Goal: Task Accomplishment & Management: Use online tool/utility

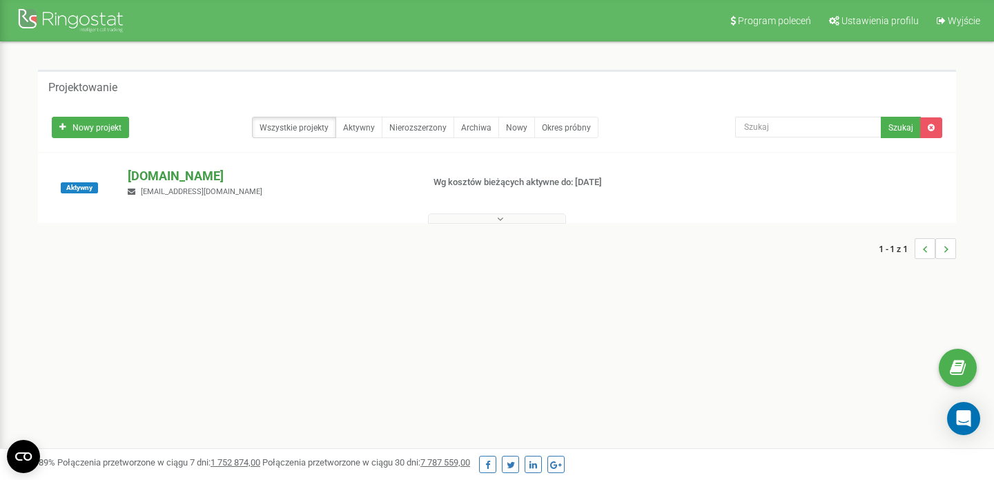
click at [169, 175] on font "[DOMAIN_NAME]" at bounding box center [176, 175] width 96 height 14
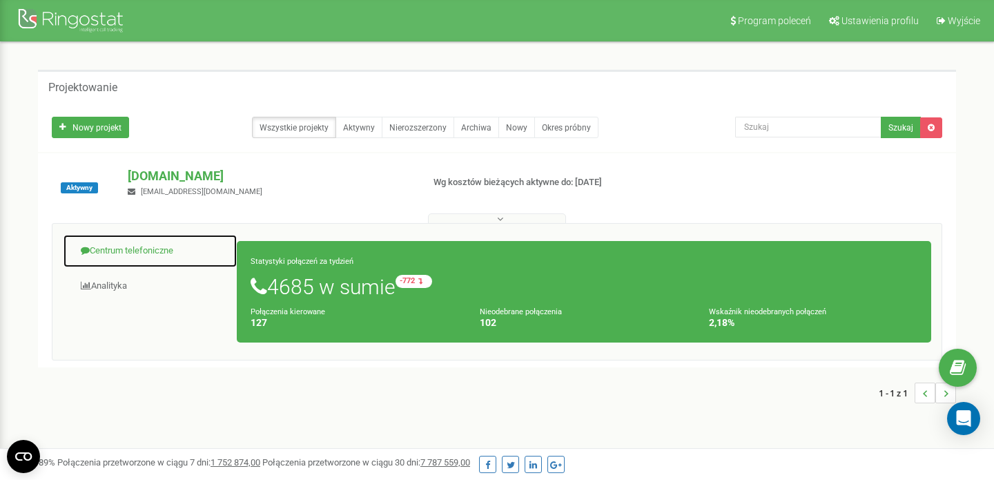
click at [172, 252] on font "Centrum telefoniczne" at bounding box center [132, 250] width 84 height 10
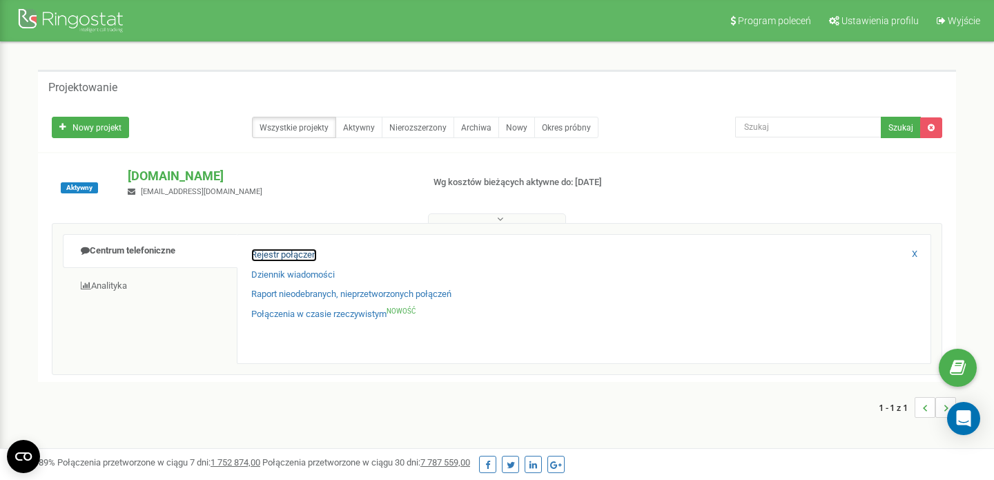
click at [281, 250] on font "Rejestr połączeń" at bounding box center [284, 254] width 66 height 10
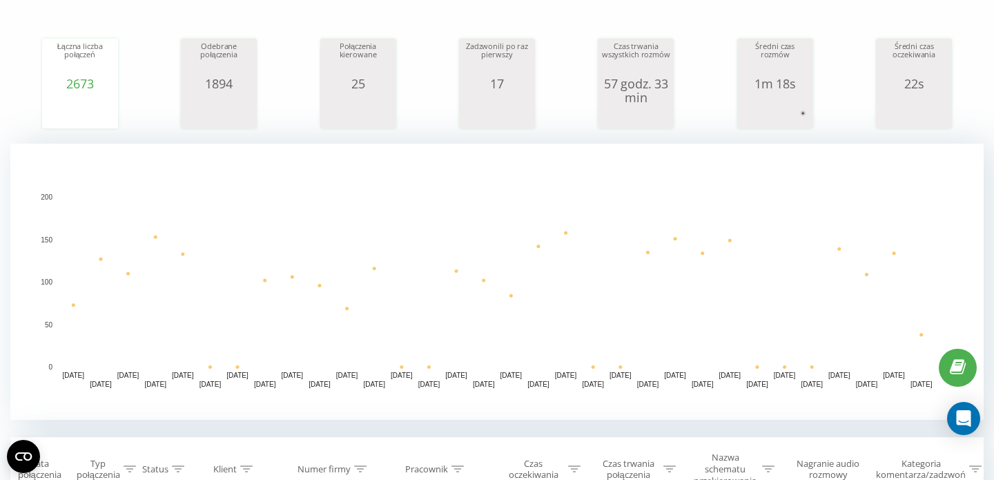
scroll to position [26, 0]
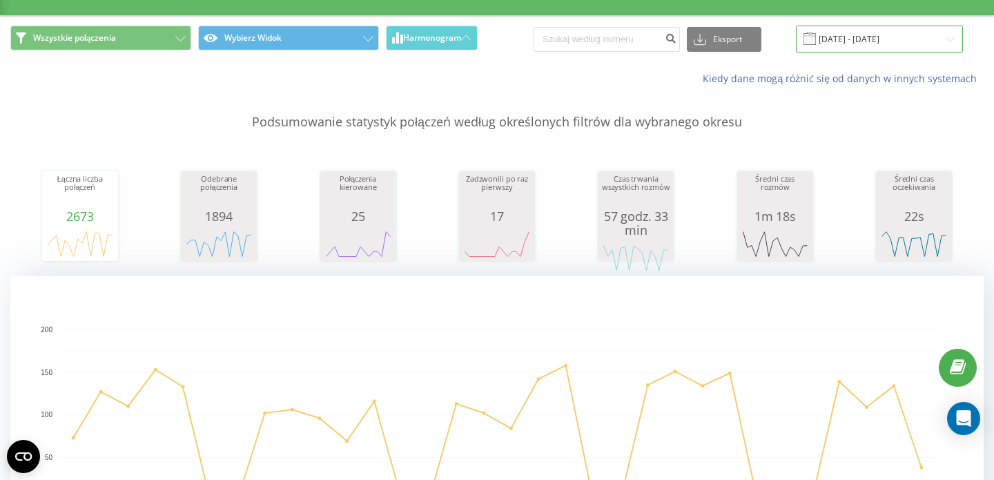
click at [870, 45] on input "[DATE] - [DATE]" at bounding box center [879, 39] width 167 height 27
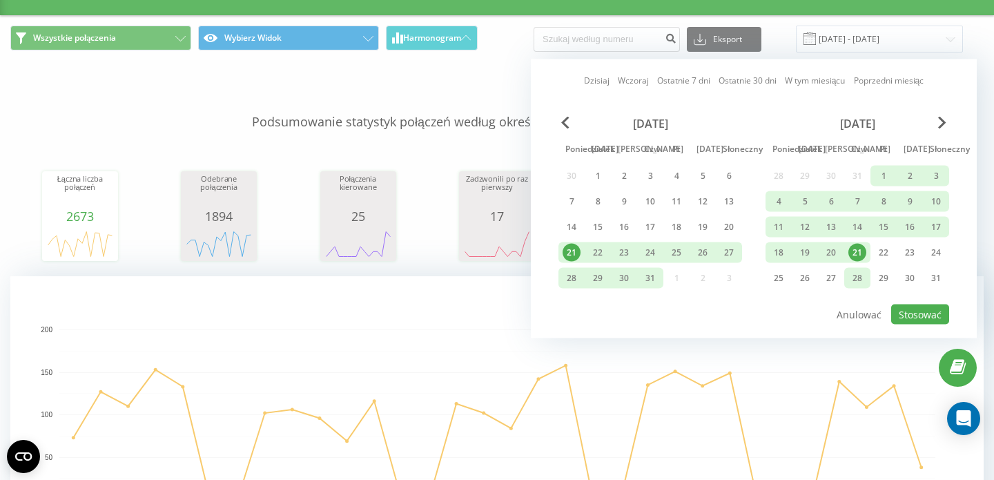
click at [855, 267] on div "Sierpień 2025 Poniedziałek wtorek Poślubić Czw Pt Sobota Słoneczny 28 29 30 31 …" at bounding box center [858, 205] width 184 height 177
click at [855, 253] on font "21" at bounding box center [857, 252] width 10 height 12
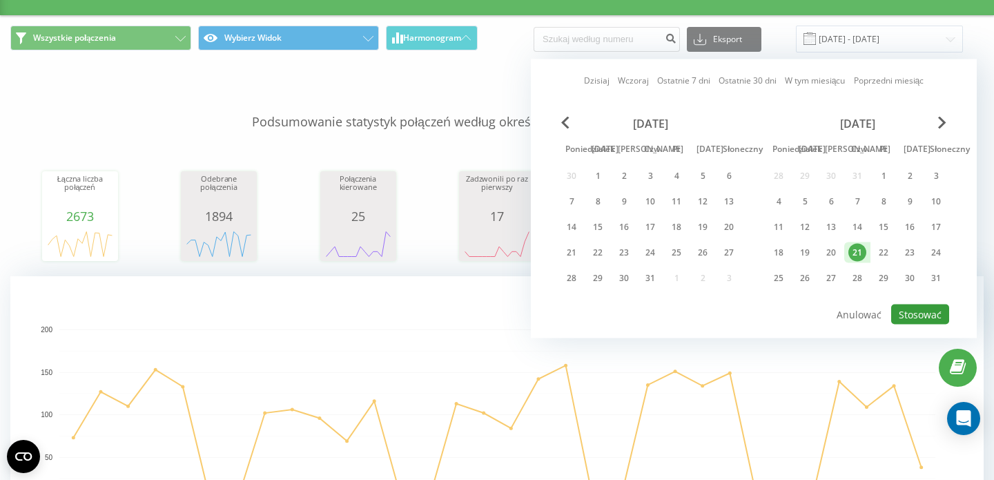
click at [912, 304] on button "Stosować" at bounding box center [920, 314] width 58 height 20
type input "[DATE] - [DATE]"
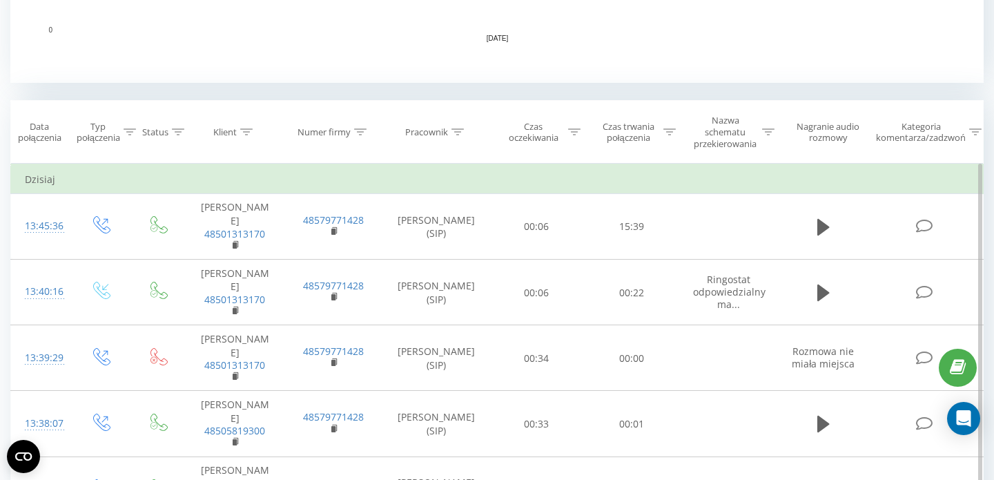
scroll to position [496, 0]
click at [663, 137] on div "Czas trwania połączenia" at bounding box center [635, 131] width 79 height 23
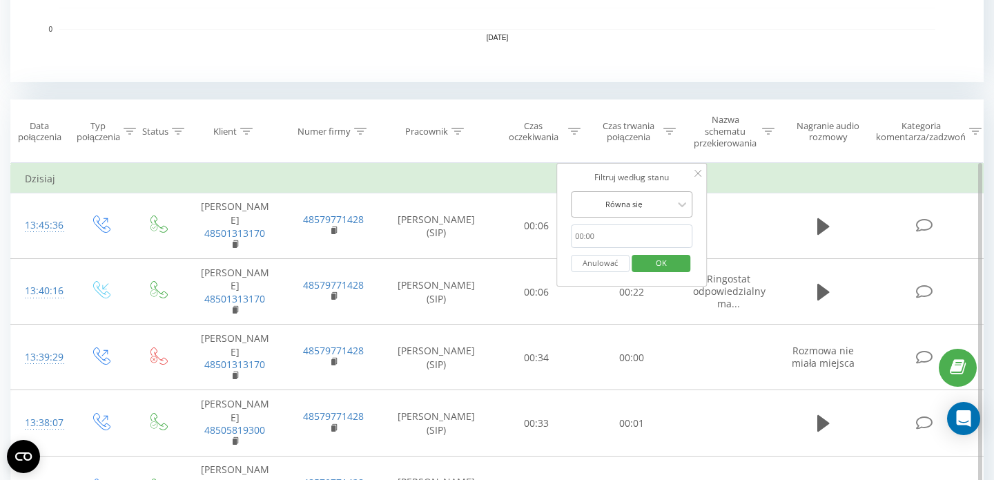
click at [645, 197] on div at bounding box center [624, 203] width 98 height 13
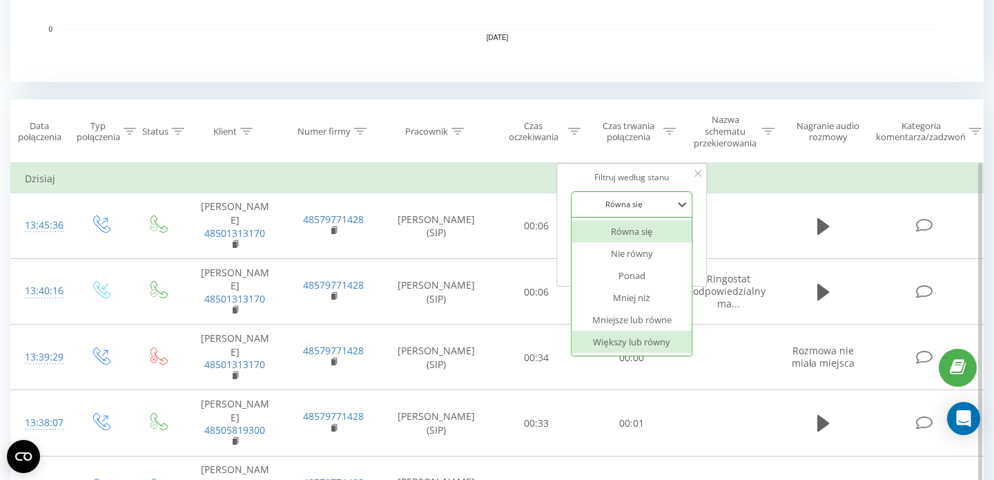
click at [631, 340] on font "Większy lub równy" at bounding box center [631, 341] width 77 height 12
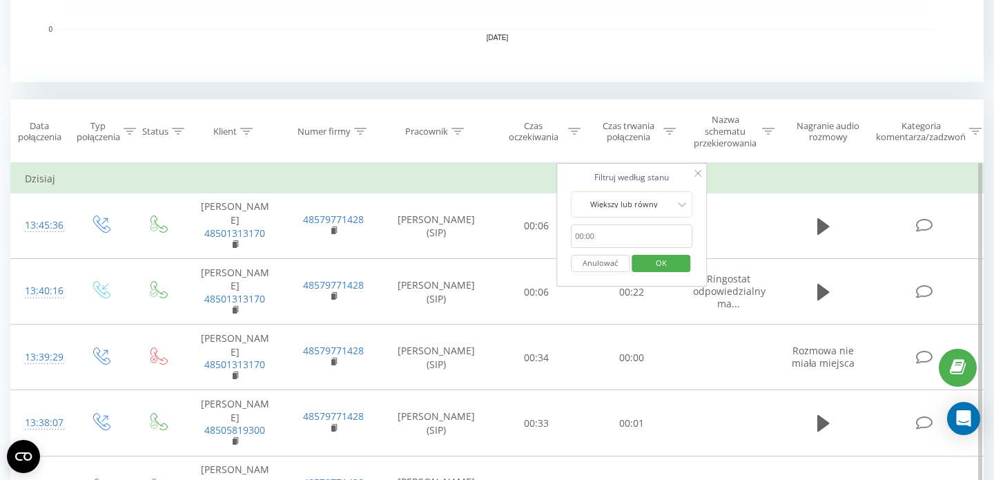
click at [628, 238] on input "text" at bounding box center [631, 236] width 121 height 24
type input "00:20"
click button "OK" at bounding box center [661, 263] width 59 height 17
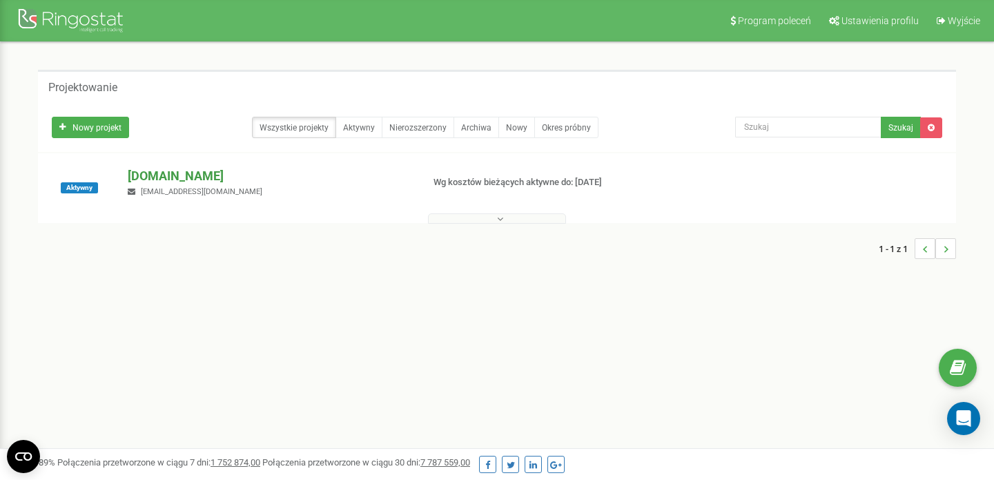
click at [144, 180] on font "[DOMAIN_NAME]" at bounding box center [176, 175] width 96 height 14
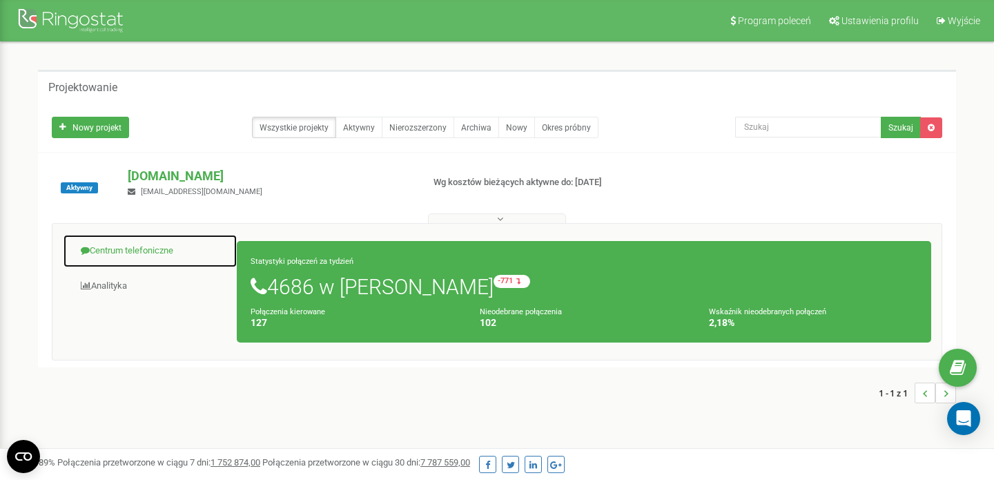
click at [155, 246] on font "Centrum telefoniczne" at bounding box center [132, 250] width 84 height 10
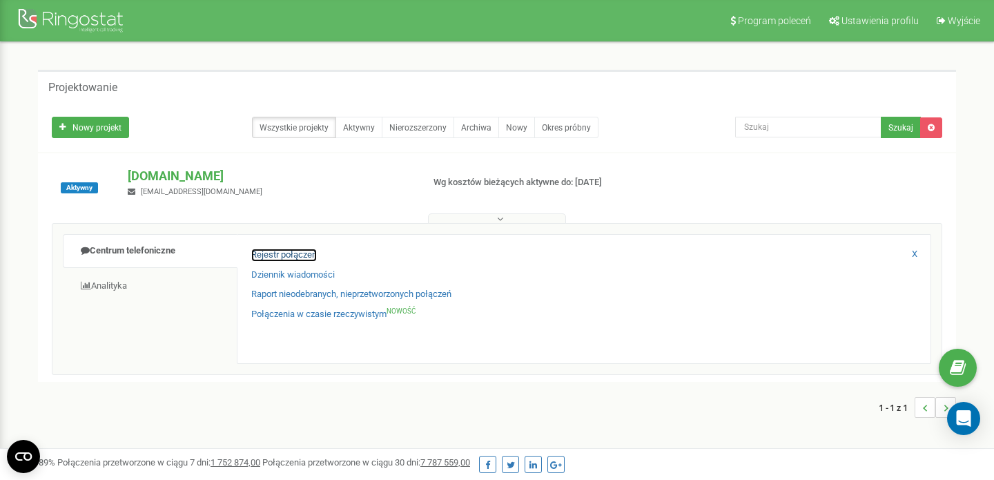
click at [266, 261] on link "Rejestr połączeń" at bounding box center [284, 254] width 66 height 13
click at [279, 256] on font "Rejestr połączeń" at bounding box center [284, 254] width 66 height 10
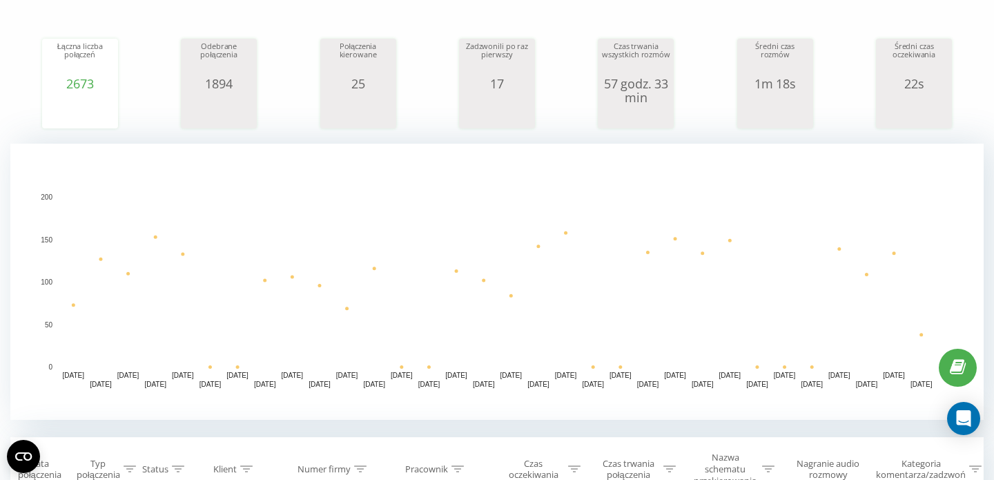
scroll to position [354, 0]
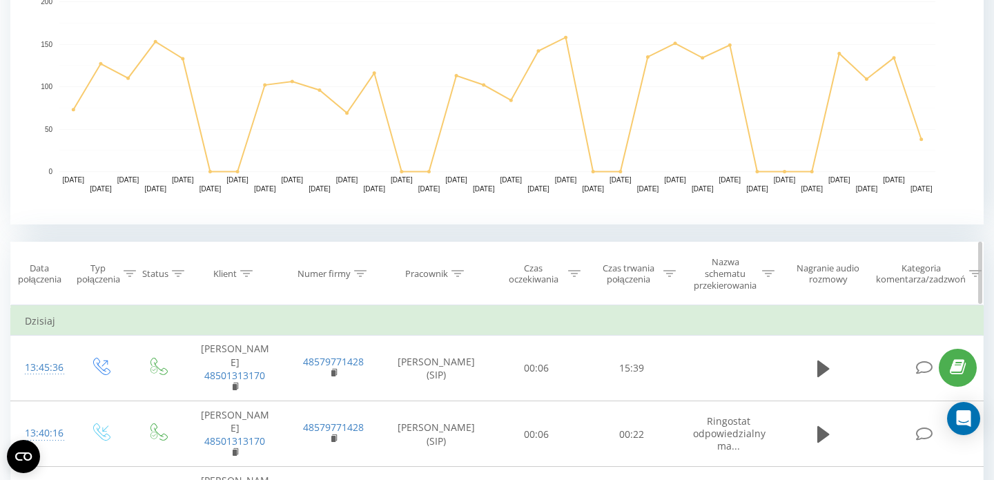
click at [665, 273] on icon at bounding box center [669, 273] width 12 height 7
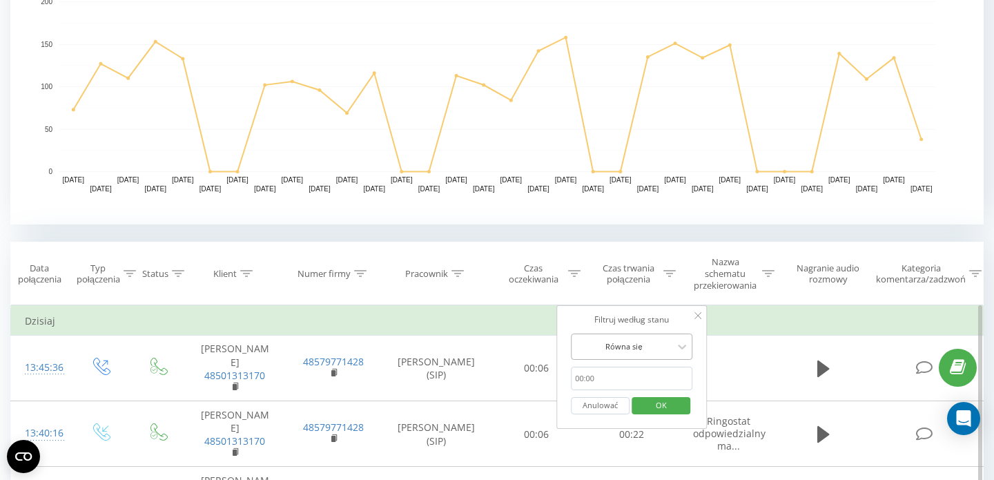
scroll to position [373, 0]
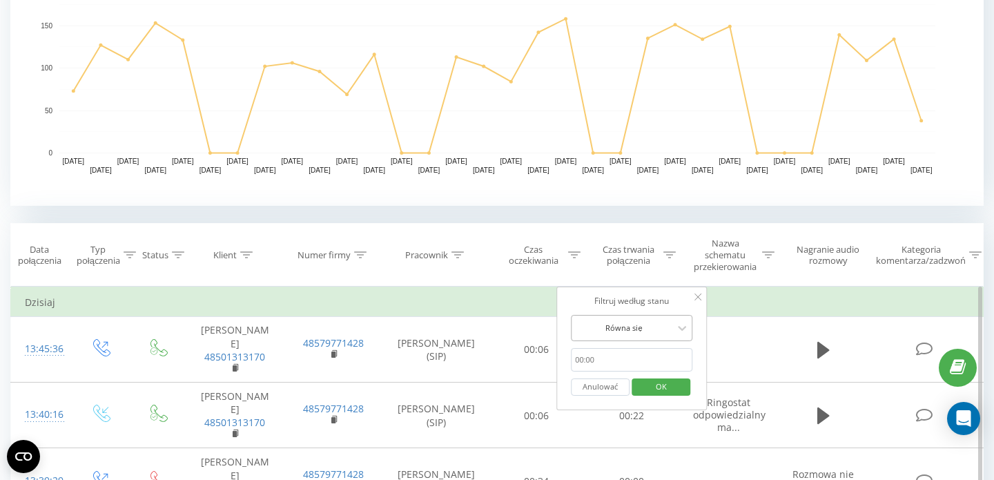
click at [648, 337] on div "Równa się" at bounding box center [624, 328] width 101 height 21
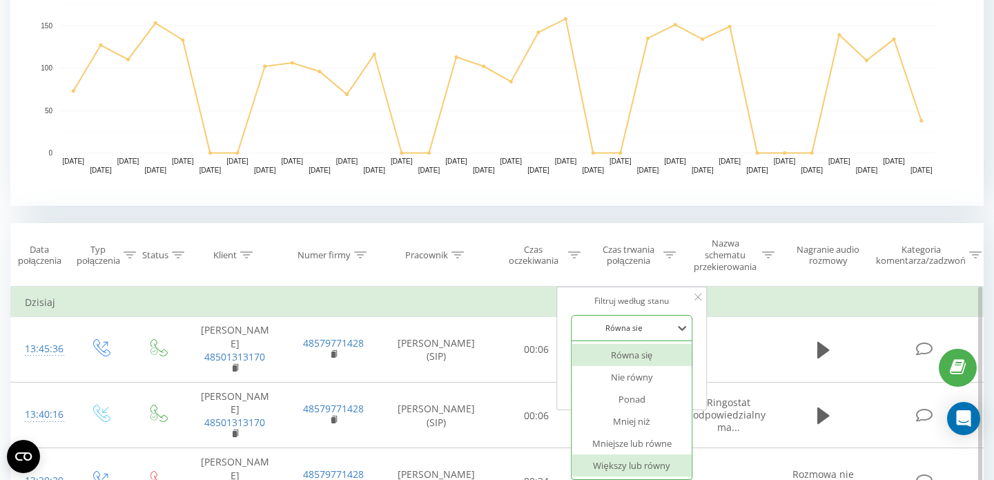
click at [635, 465] on font "Większy lub równy" at bounding box center [631, 465] width 77 height 12
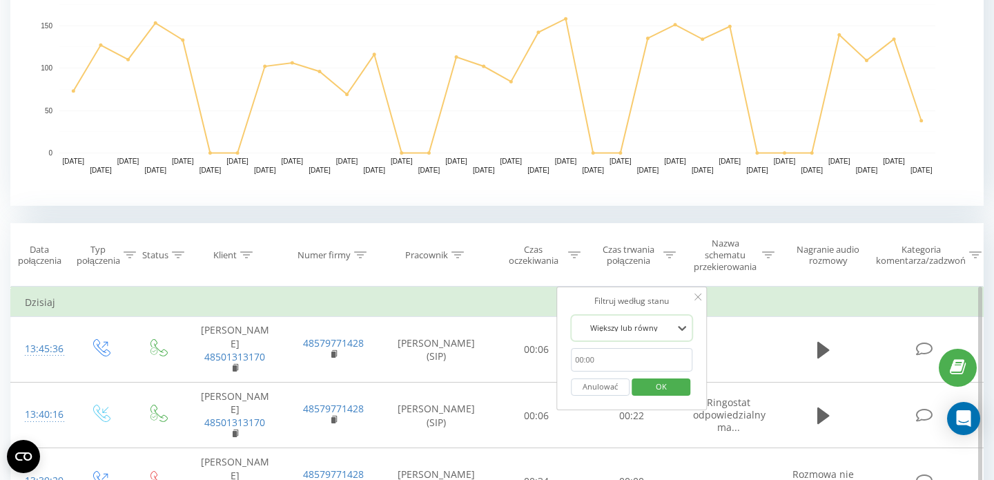
click at [610, 364] on input "text" at bounding box center [631, 360] width 121 height 24
type input "00:20"
click at [656, 387] on font "OK" at bounding box center [661, 386] width 11 height 10
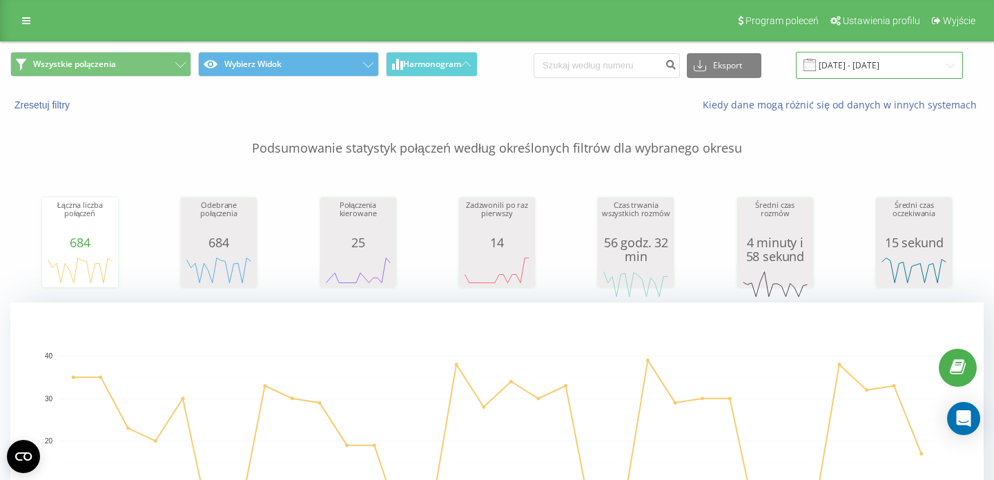
click at [873, 67] on input "[DATE] - [DATE]" at bounding box center [879, 65] width 167 height 27
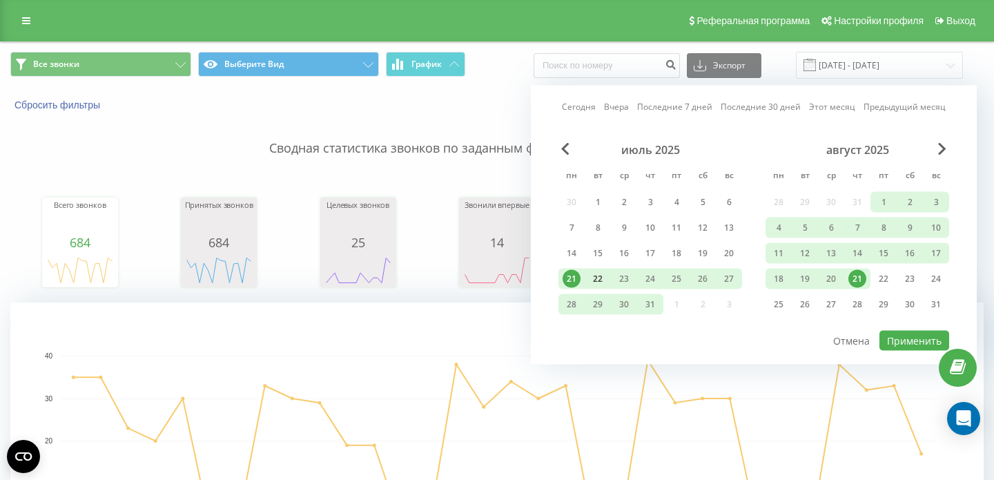
click at [595, 278] on div "22" at bounding box center [598, 279] width 18 height 18
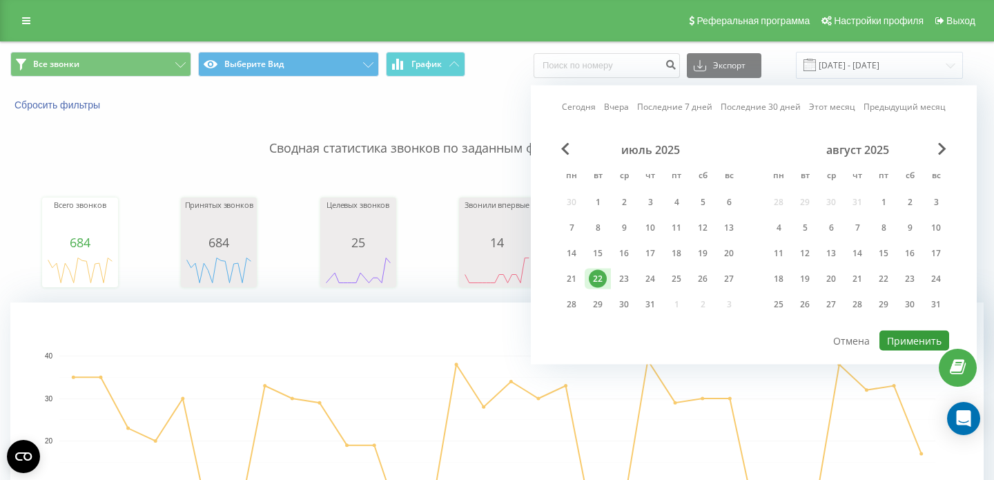
click at [904, 345] on button "Применить" at bounding box center [914, 341] width 70 height 20
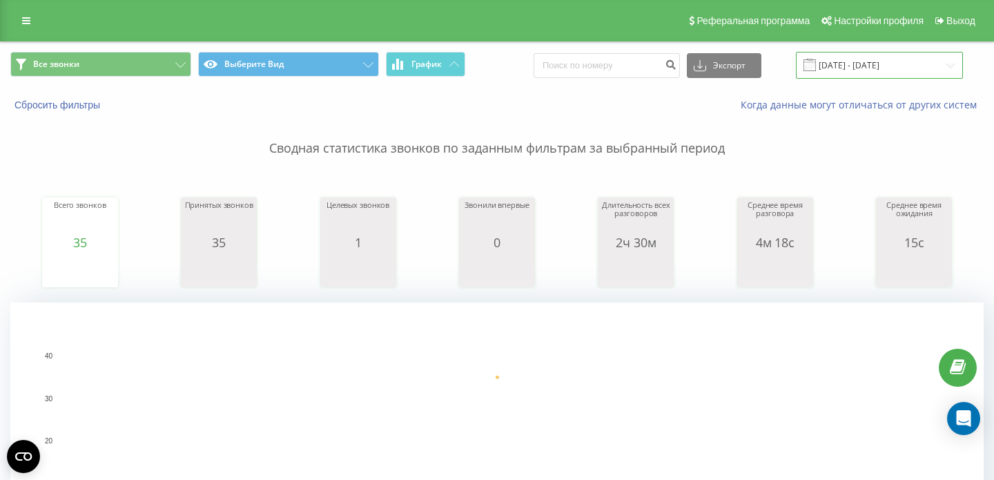
click at [879, 70] on input "[DATE] - [DATE]" at bounding box center [879, 65] width 167 height 27
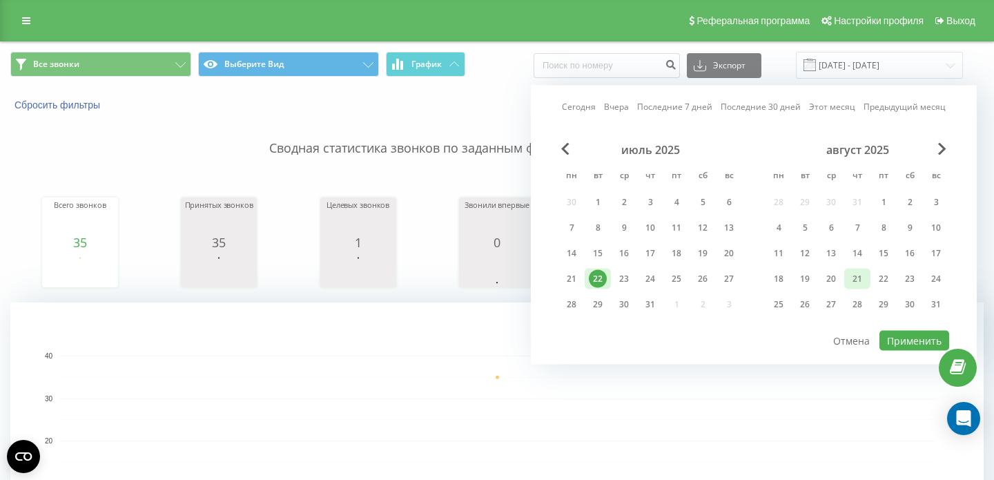
click at [856, 280] on div "21" at bounding box center [857, 279] width 18 height 18
click at [923, 351] on div "Сегодня Вчера Последние 7 дней Последние 30 дней Этот месяц Предыдущий месяц ию…" at bounding box center [754, 225] width 446 height 279
click at [924, 349] on button "Применить" at bounding box center [914, 341] width 70 height 20
type input "[DATE] - [DATE]"
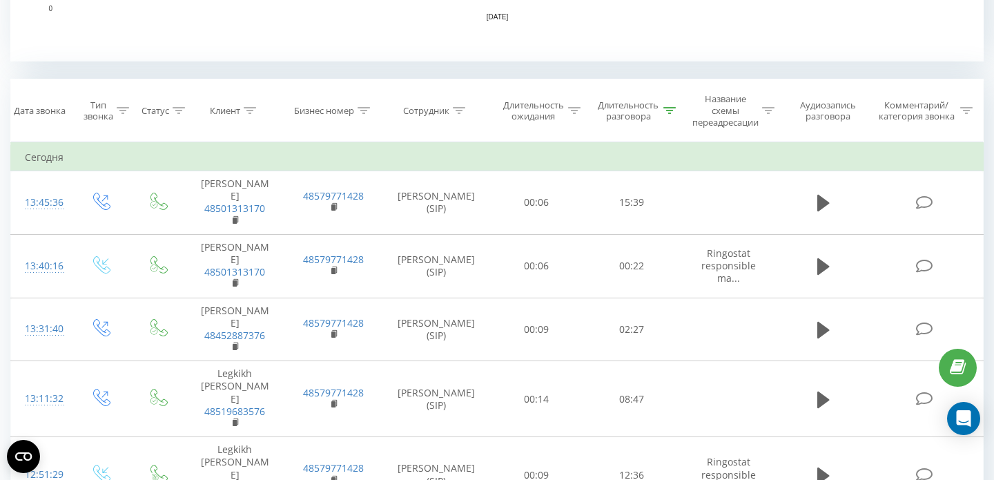
scroll to position [523, 0]
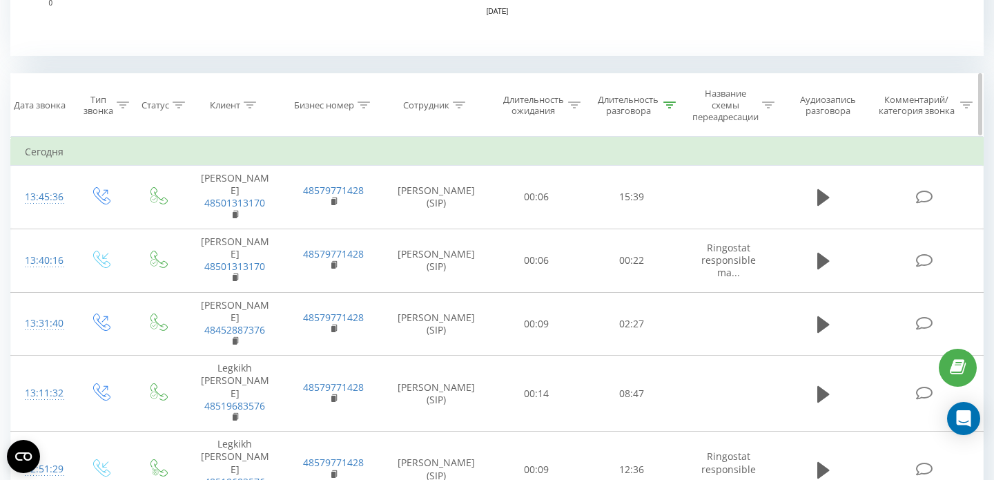
click at [670, 108] on div at bounding box center [669, 105] width 12 height 12
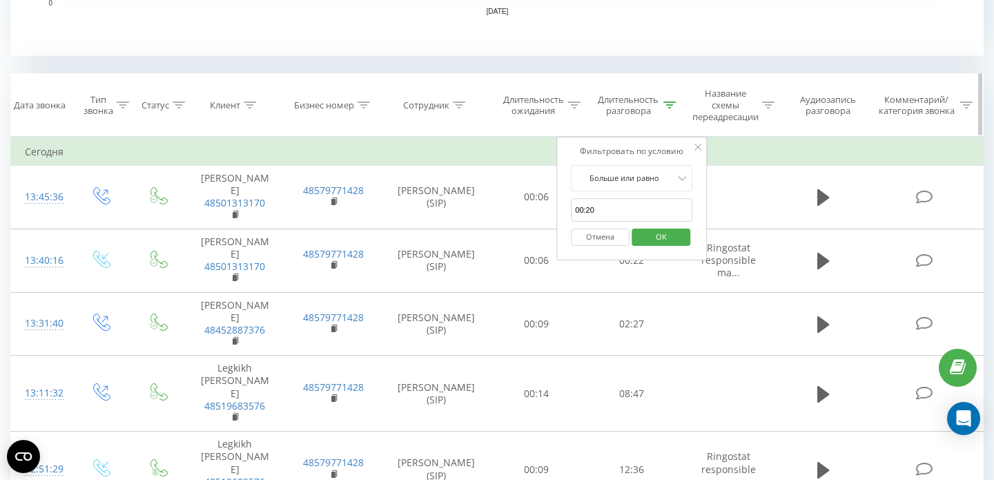
click at [686, 77] on th "Название схемы переадресации" at bounding box center [728, 105] width 99 height 63
click at [686, 84] on th "Название схемы переадресации" at bounding box center [728, 105] width 99 height 63
click at [702, 155] on div "Фильтровать по условию Больше или равно 00:20 Отмена OK" at bounding box center [631, 199] width 150 height 124
click at [696, 147] on icon at bounding box center [697, 147] width 7 height 7
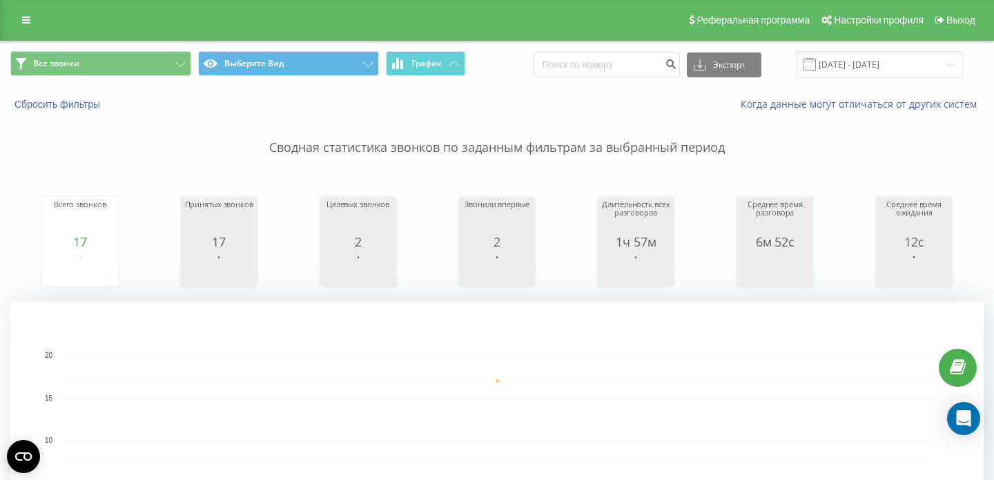
scroll to position [0, 0]
